Goal: Task Accomplishment & Management: Complete application form

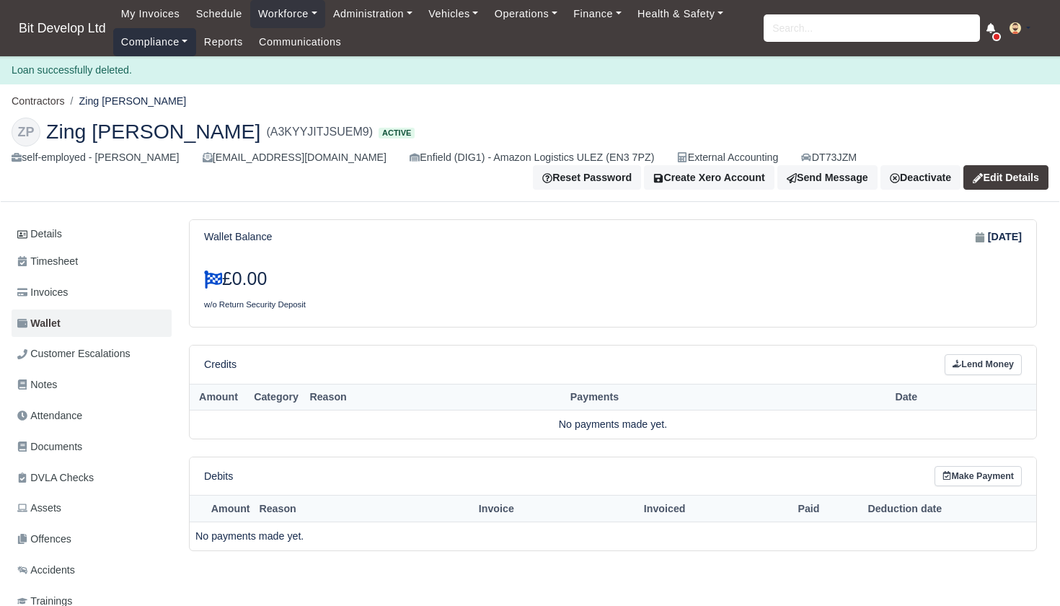
click at [146, 42] on link "Compliance" at bounding box center [154, 42] width 83 height 28
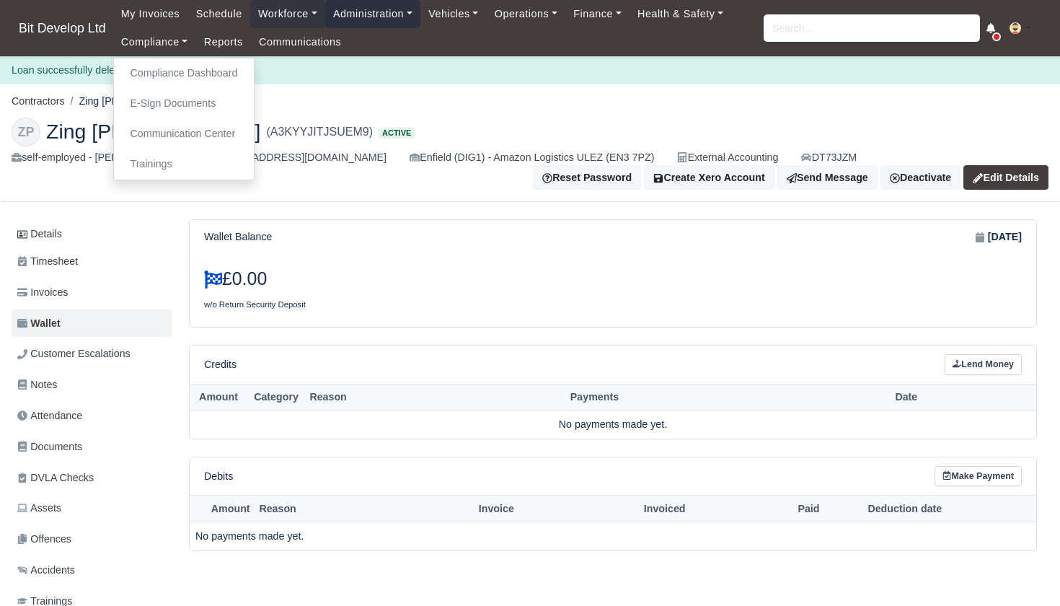
click at [374, 19] on link "Administration" at bounding box center [372, 14] width 95 height 28
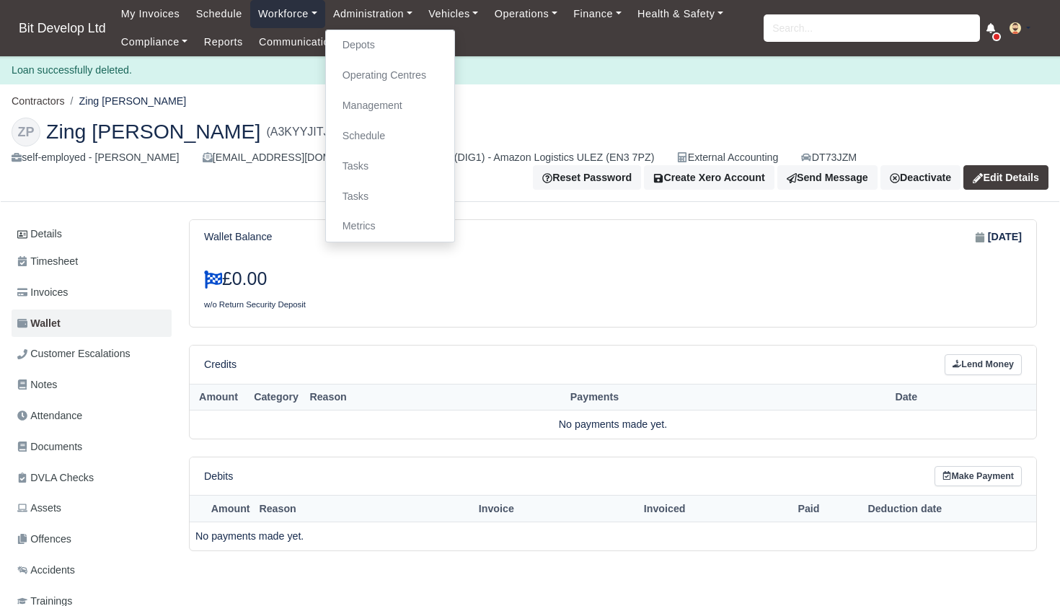
click at [282, 9] on link "Workforce" at bounding box center [287, 14] width 75 height 28
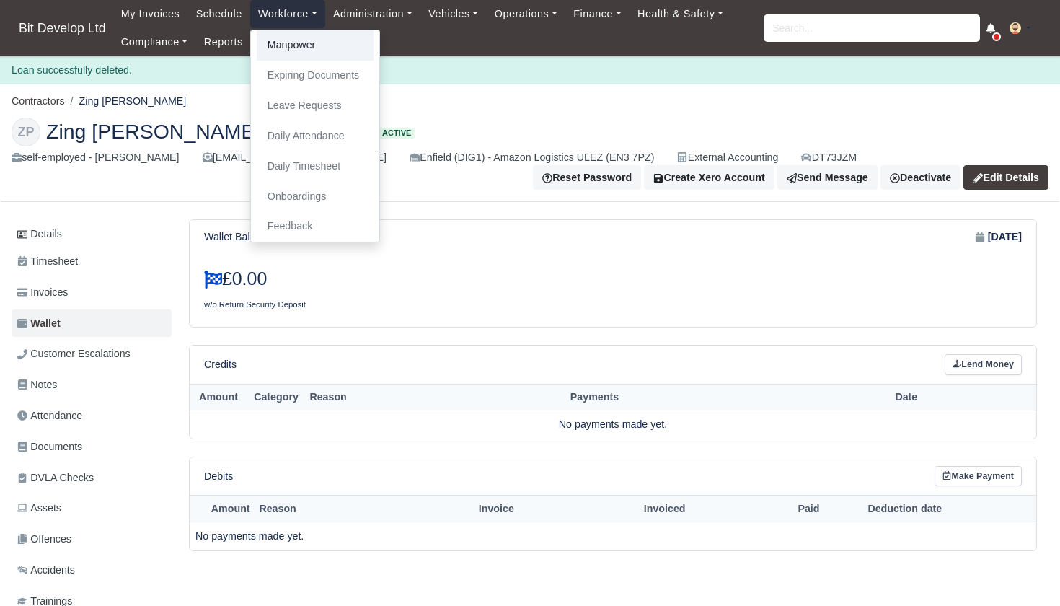
click at [296, 46] on link "Manpower" at bounding box center [315, 45] width 117 height 30
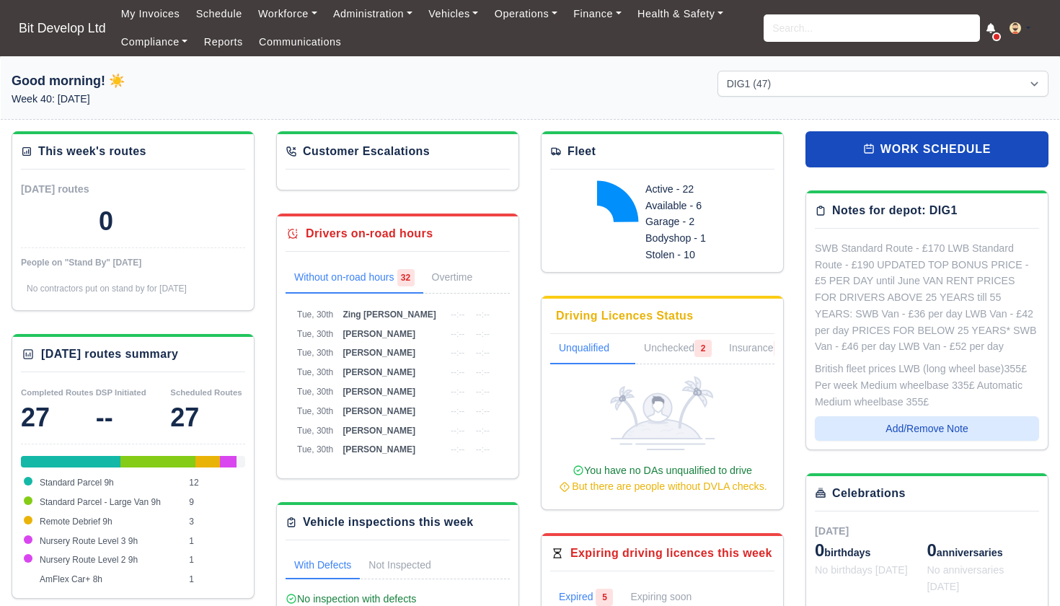
select select "2"
click at [296, 16] on link "Workforce" at bounding box center [287, 14] width 75 height 28
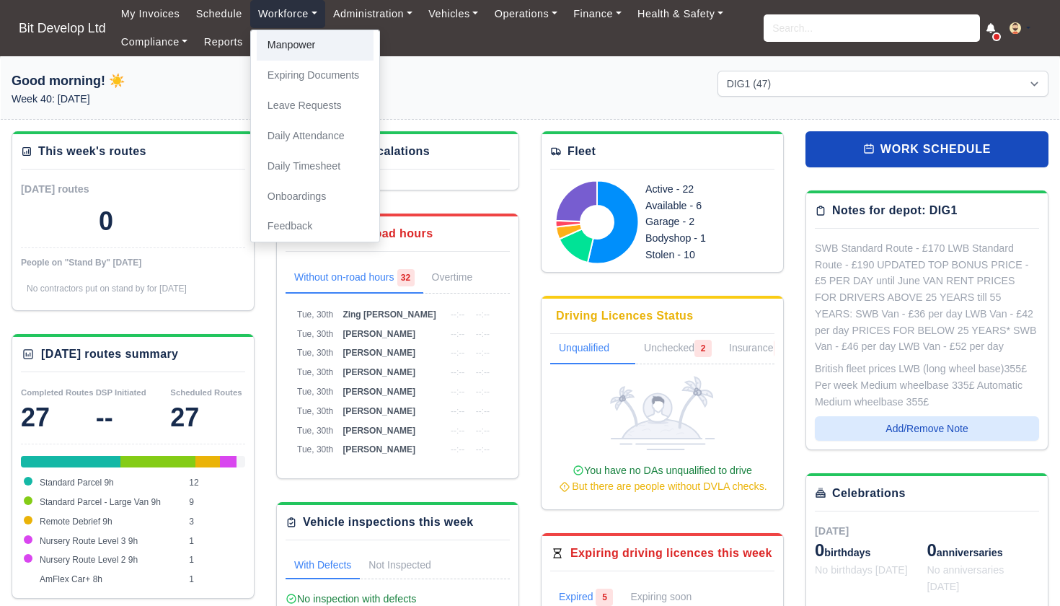
click at [297, 43] on link "Manpower" at bounding box center [315, 45] width 117 height 30
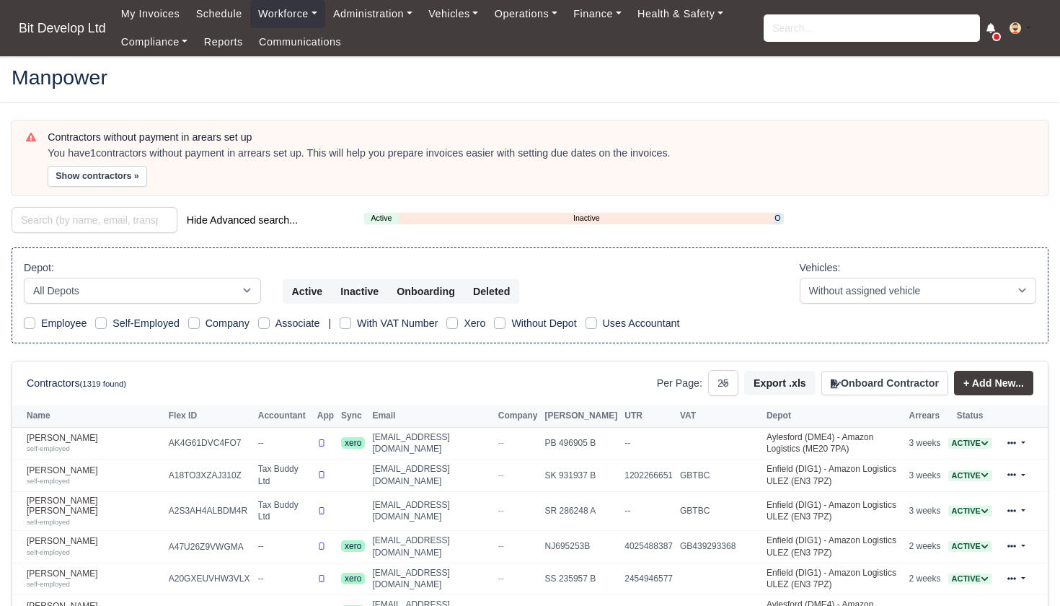
select select "25"
click at [858, 380] on button "Onboard Contractor" at bounding box center [885, 383] width 127 height 25
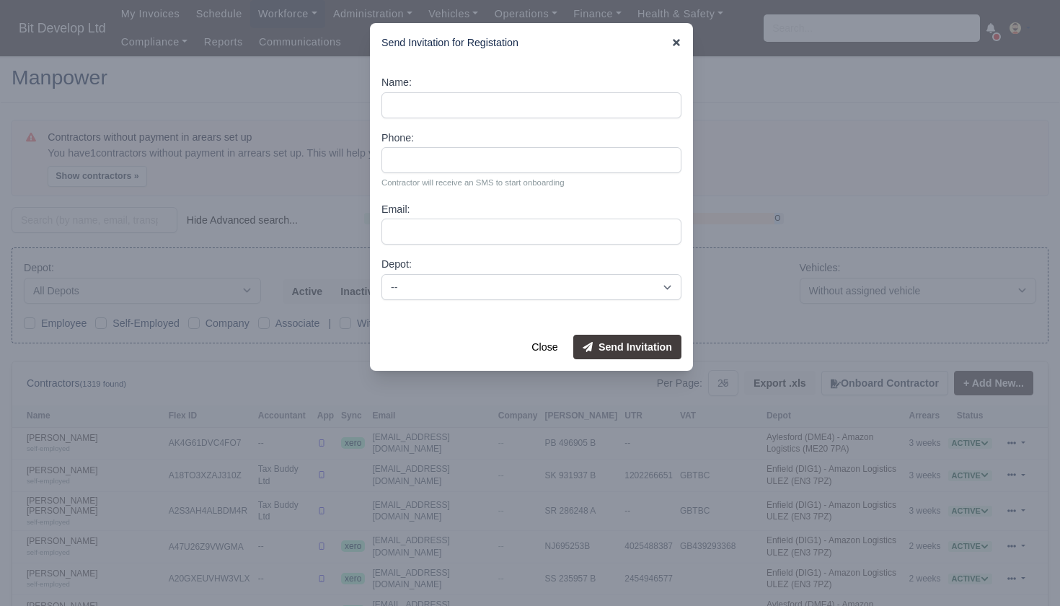
click at [674, 46] on icon at bounding box center [677, 43] width 10 height 10
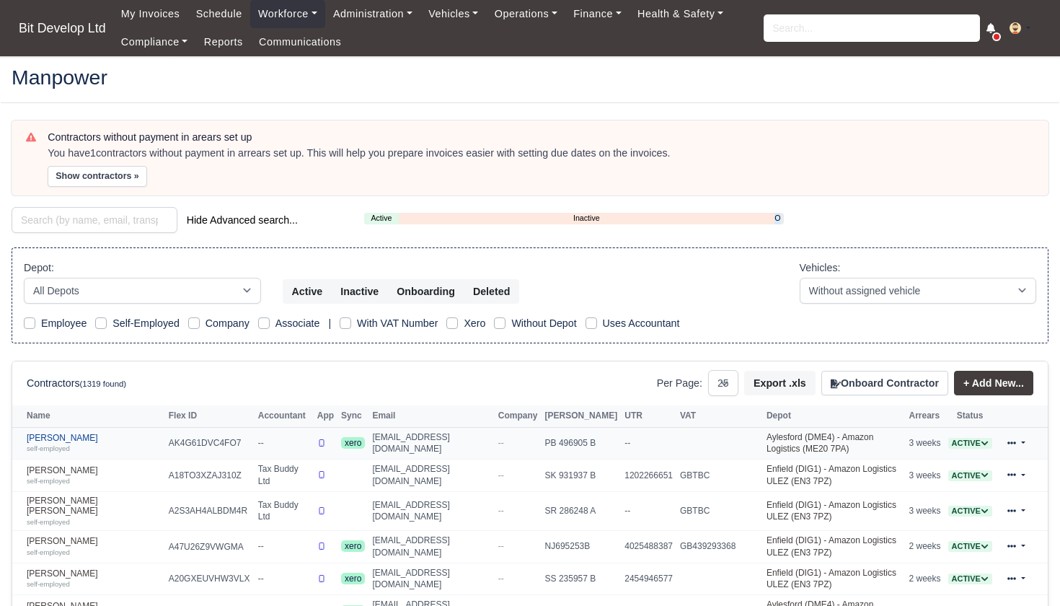
click at [54, 433] on link "Abdul Ohid self-employed" at bounding box center [94, 443] width 135 height 21
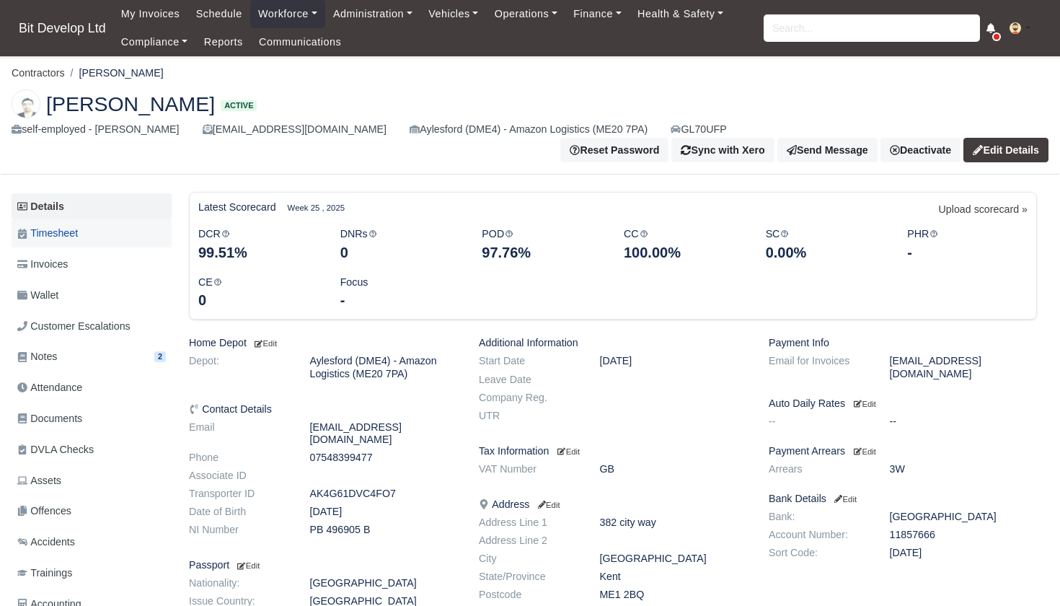
click at [61, 225] on span "Timesheet" at bounding box center [47, 233] width 61 height 17
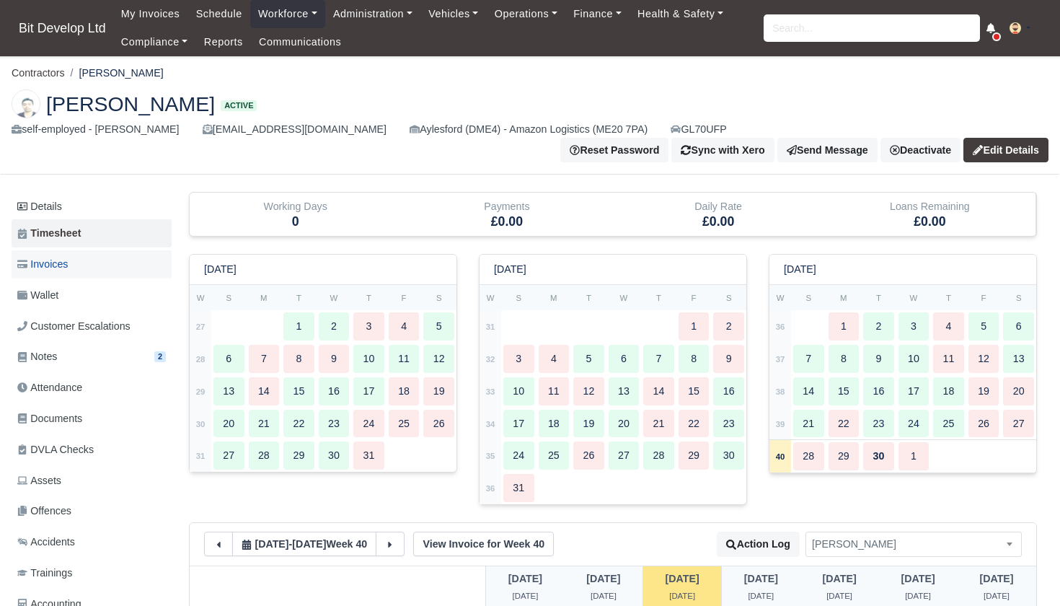
click at [65, 256] on span "Invoices" at bounding box center [42, 264] width 50 height 17
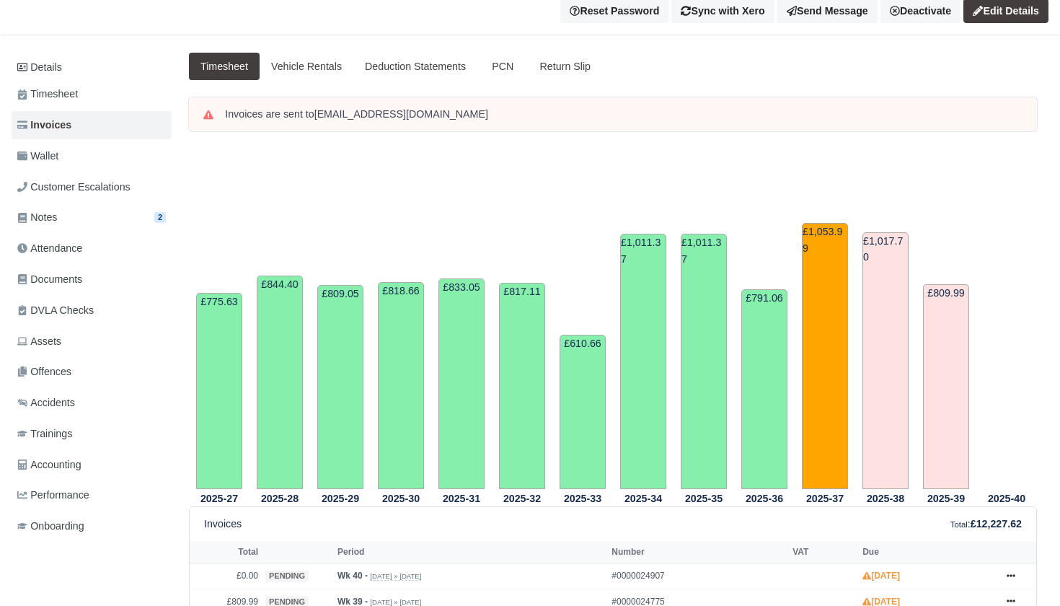
scroll to position [136, 0]
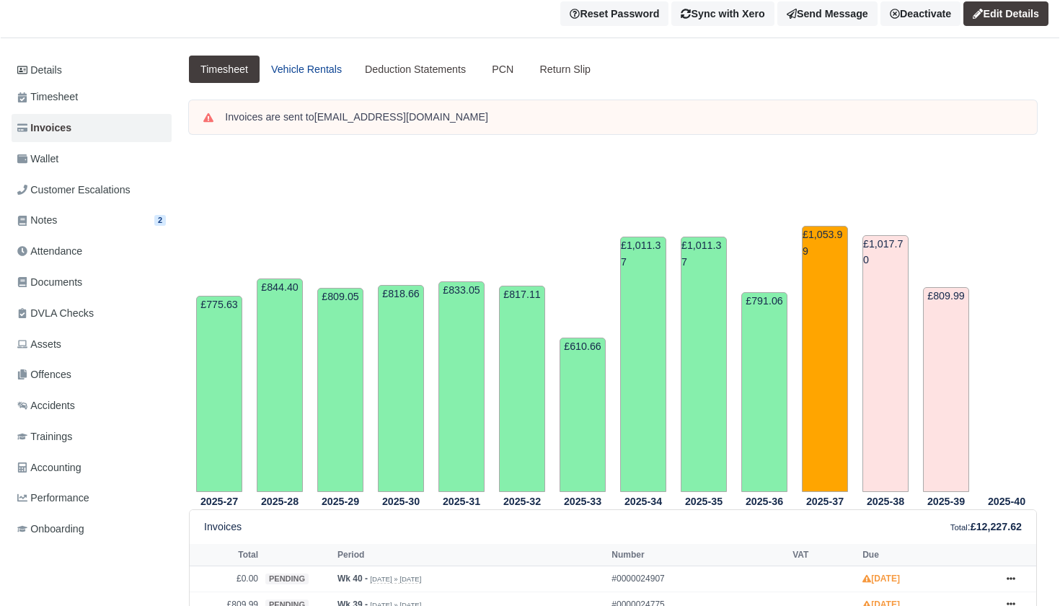
click at [339, 56] on link "Vehicle Rentals" at bounding box center [307, 70] width 94 height 28
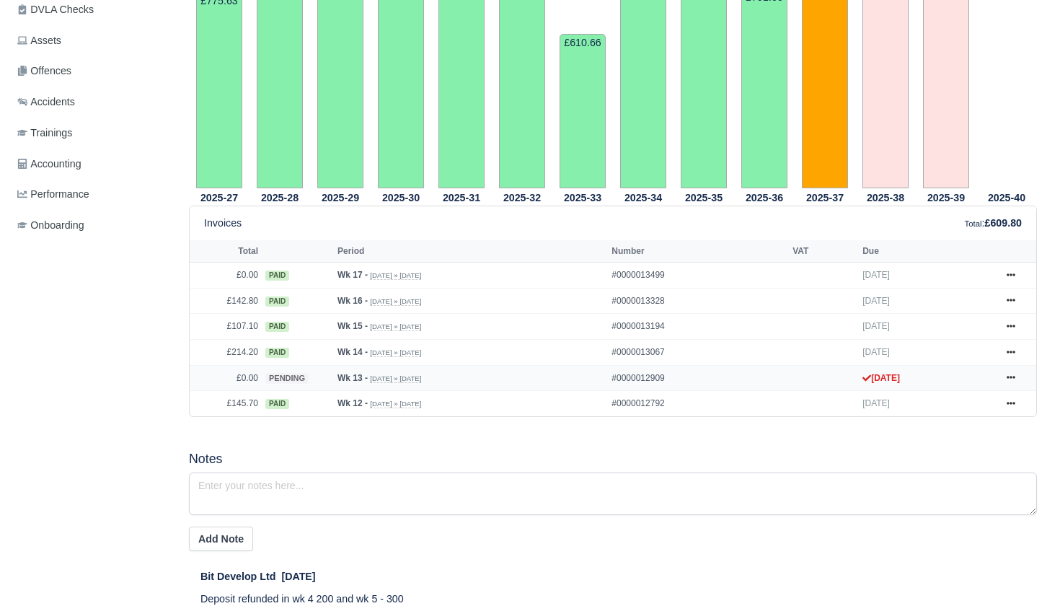
scroll to position [451, 0]
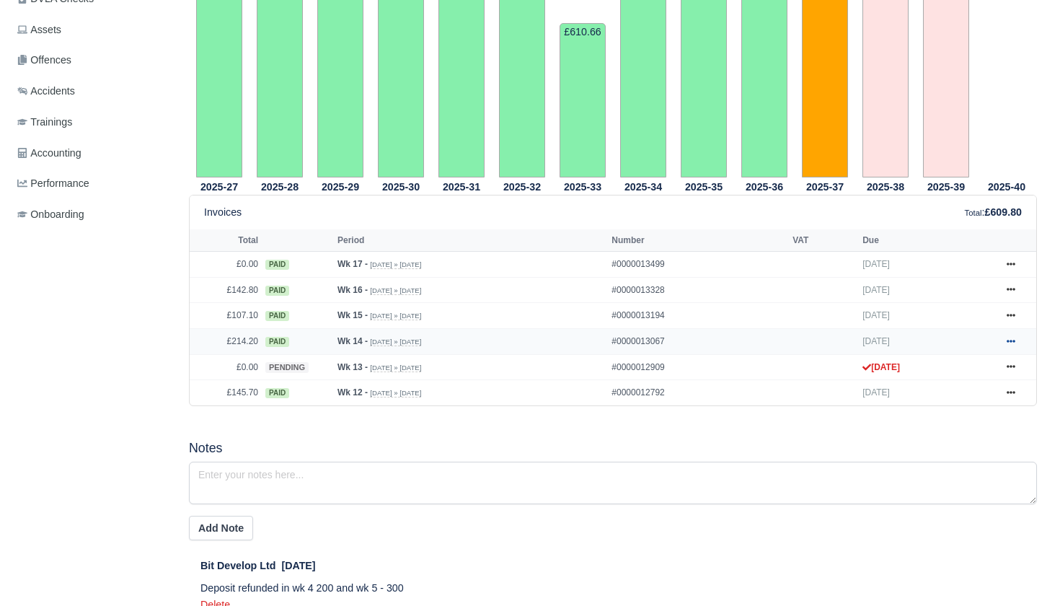
click at [1005, 340] on link at bounding box center [1011, 342] width 22 height 18
click at [941, 359] on link "Show Invoice" at bounding box center [957, 367] width 128 height 30
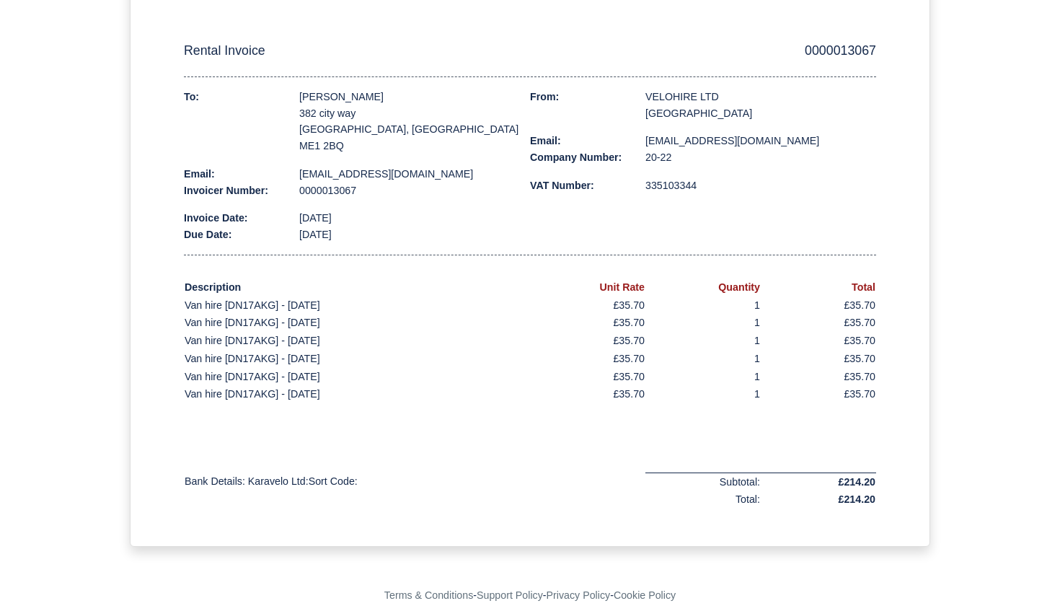
scroll to position [198, 0]
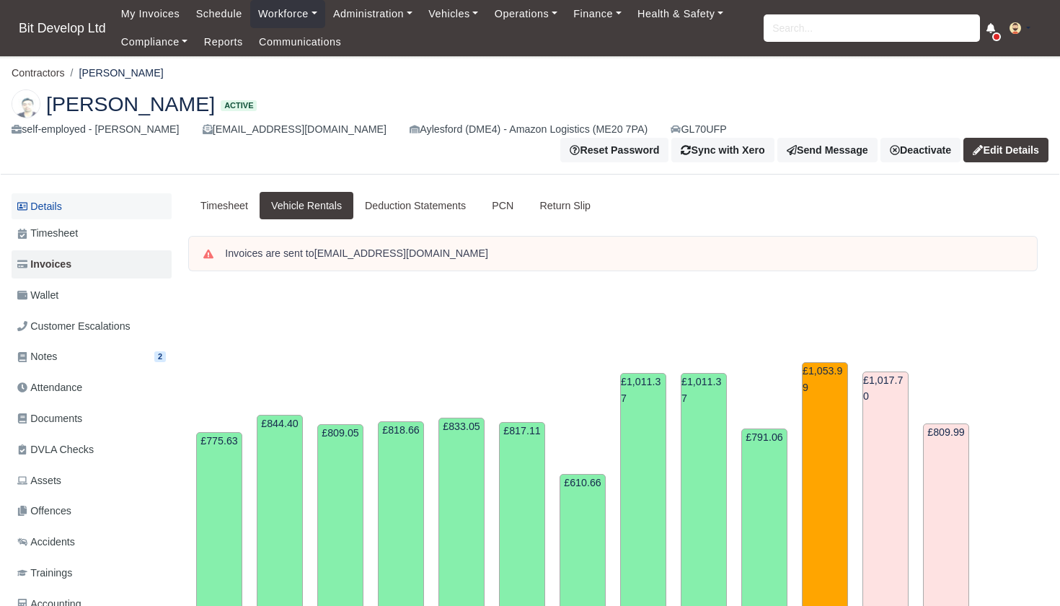
click at [46, 193] on link "Details" at bounding box center [92, 206] width 160 height 27
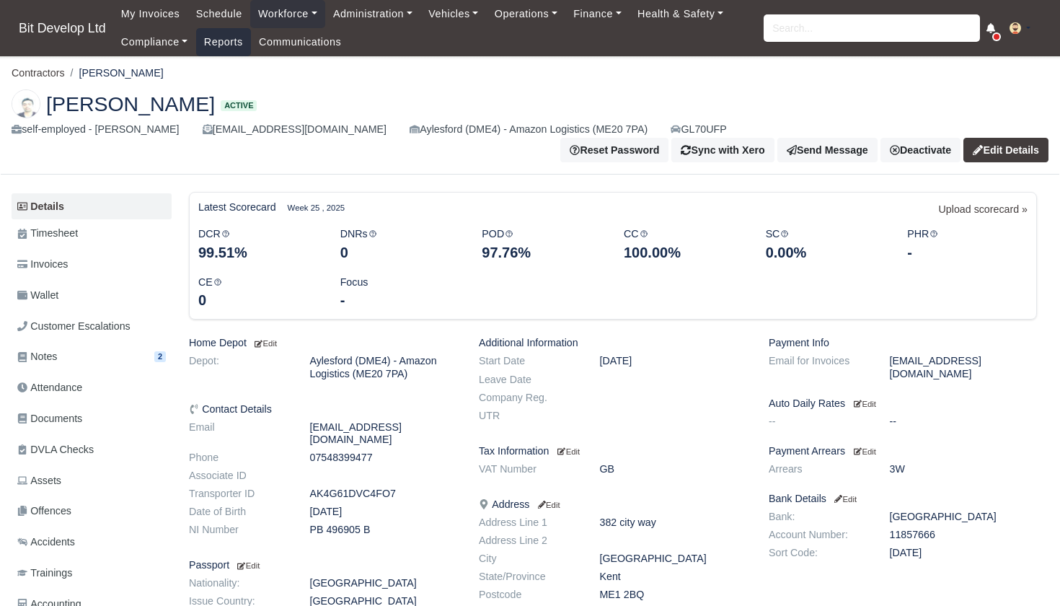
click at [240, 43] on link "Reports" at bounding box center [223, 42] width 55 height 28
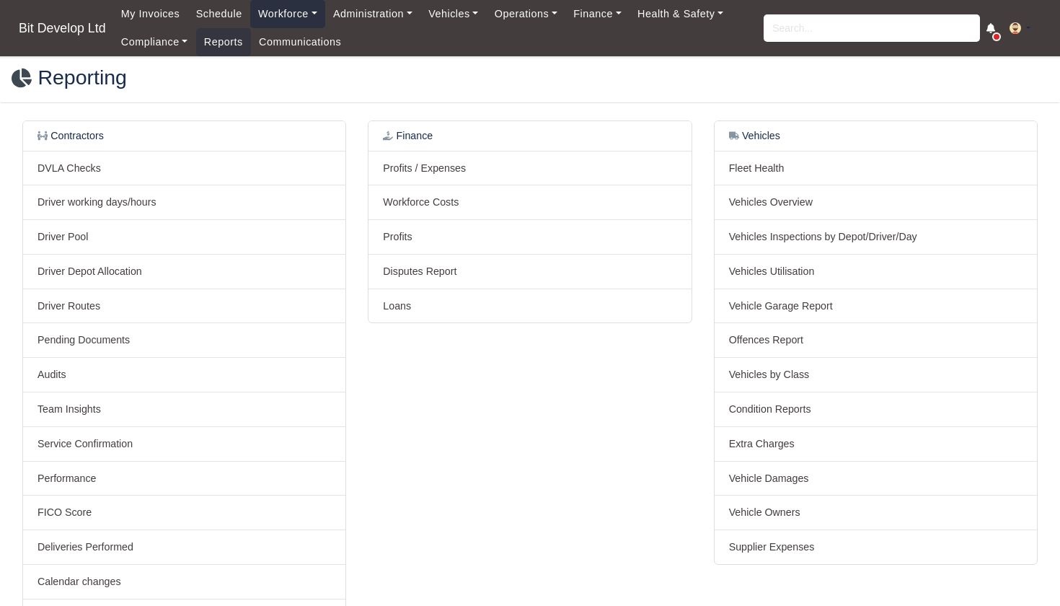
click at [305, 8] on link "Workforce" at bounding box center [287, 14] width 75 height 28
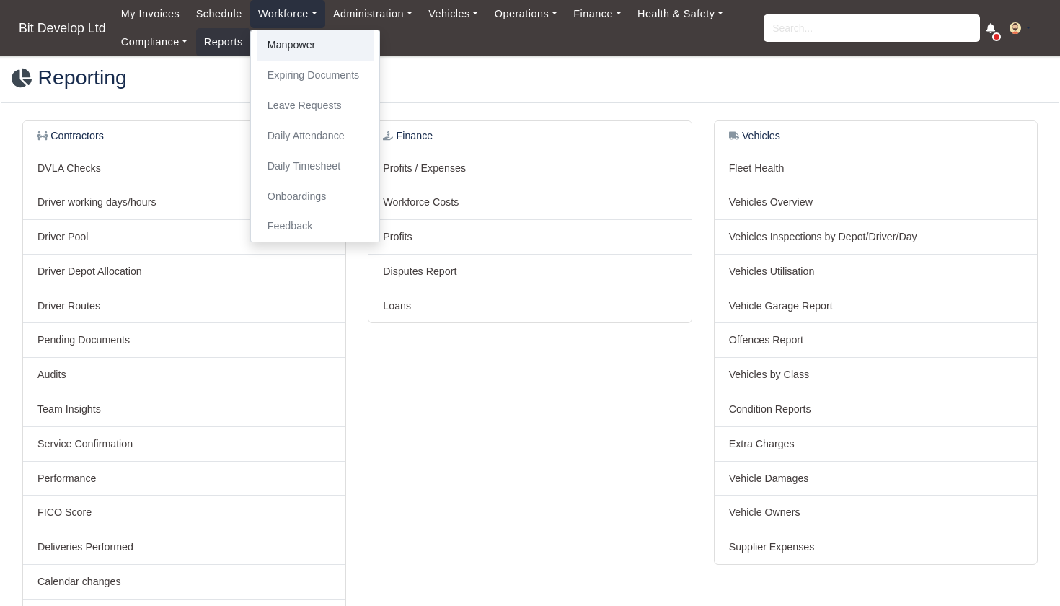
click at [309, 33] on link "Manpower" at bounding box center [315, 45] width 117 height 30
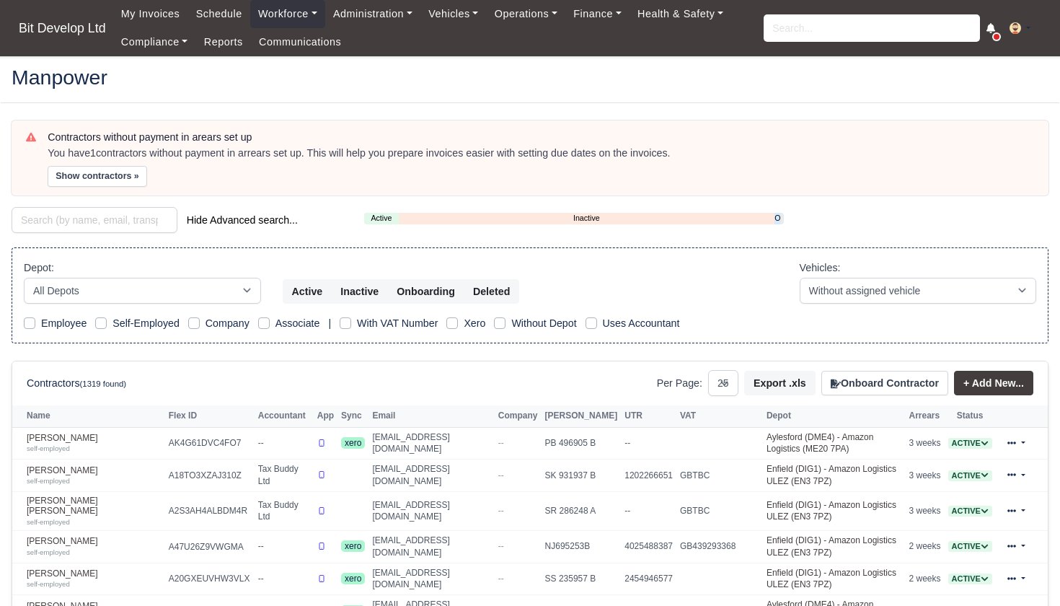
select select "25"
click at [898, 379] on button "Onboard Contractor" at bounding box center [885, 383] width 127 height 25
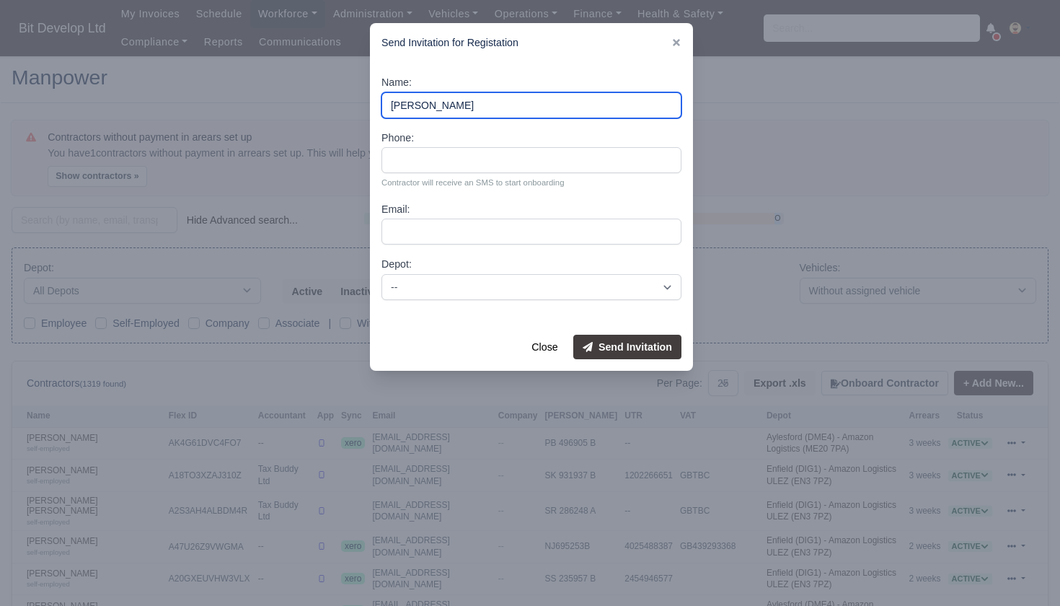
type input "Antony Foskett"
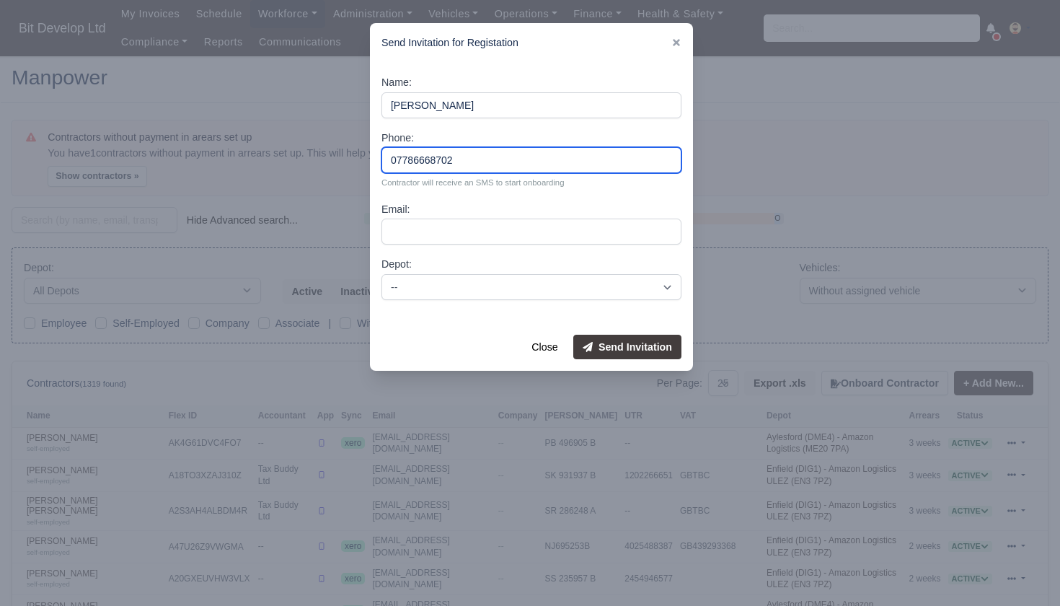
type input "07786668702"
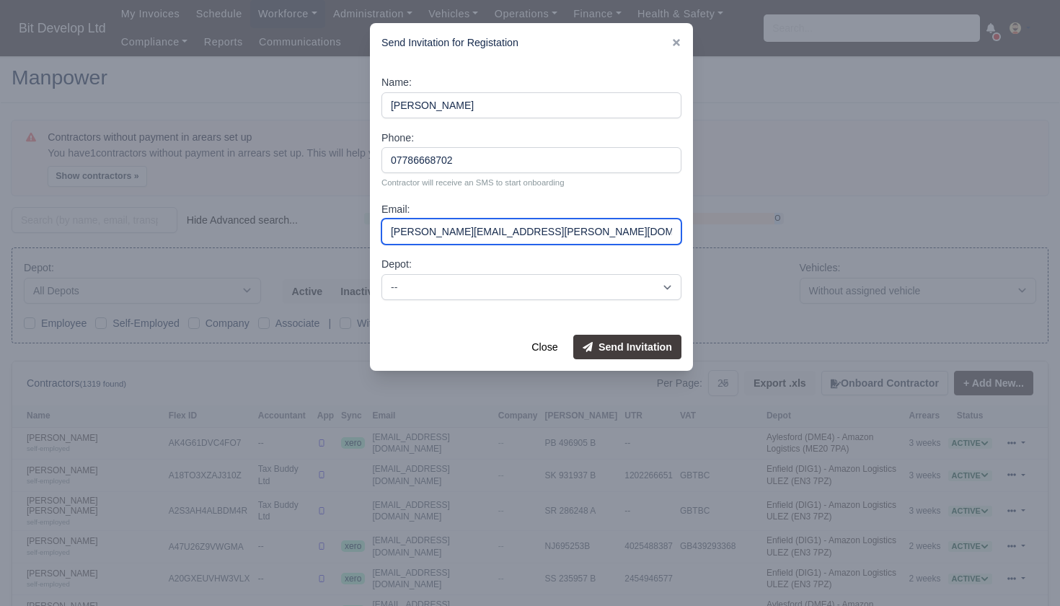
type input "tony.foskett@hotmail.com"
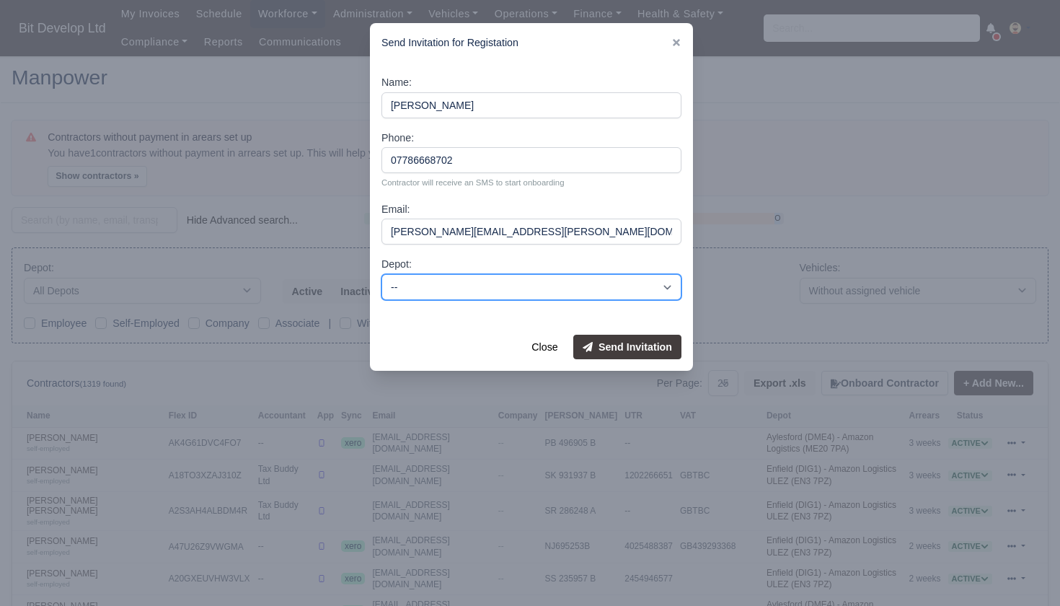
select select "2"
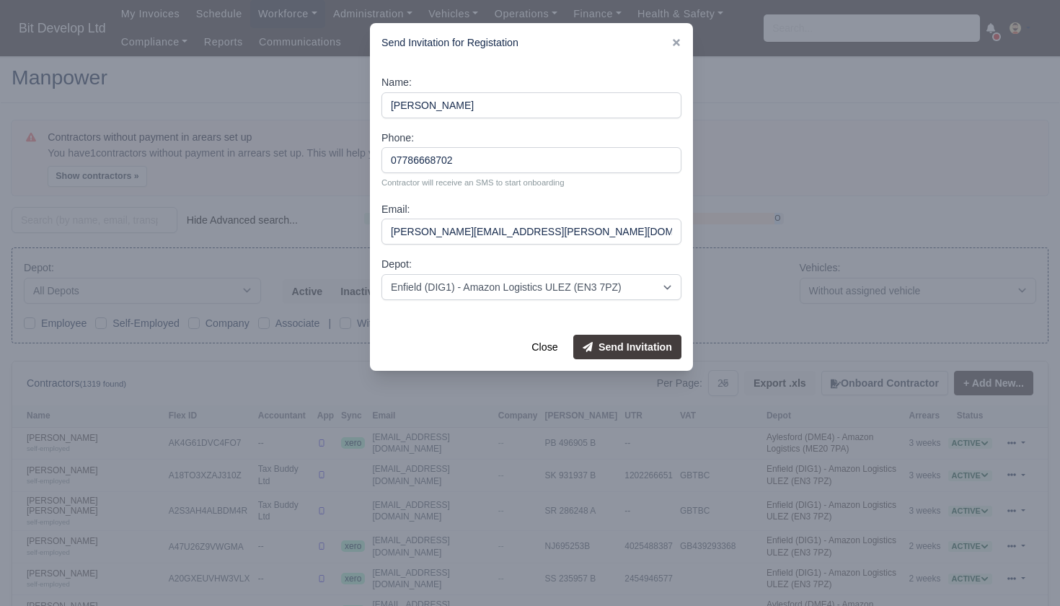
click at [626, 338] on button "Send Invitation" at bounding box center [627, 347] width 108 height 25
click at [552, 344] on button "Close" at bounding box center [544, 347] width 45 height 25
